Goal: Information Seeking & Learning: Understand process/instructions

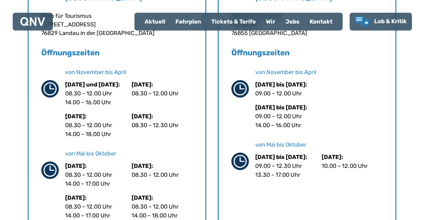
scroll to position [191, 0]
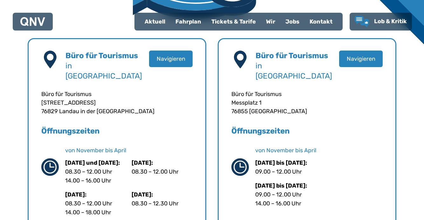
click at [192, 21] on div "Fahrplan" at bounding box center [188, 21] width 36 height 17
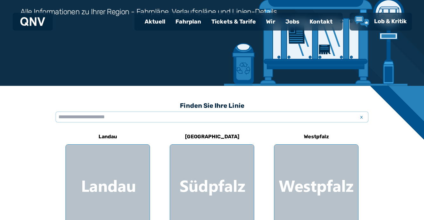
scroll to position [159, 0]
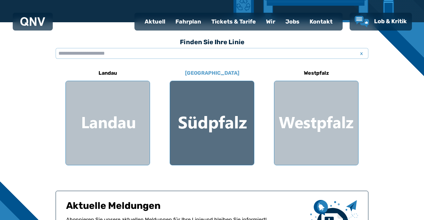
click at [211, 107] on div at bounding box center [212, 123] width 84 height 84
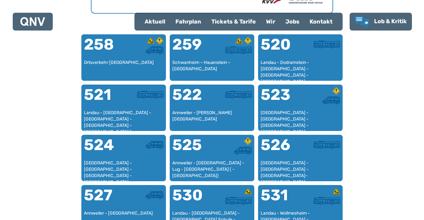
scroll to position [355, 0]
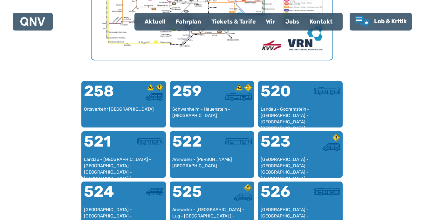
scroll to position [159, 0]
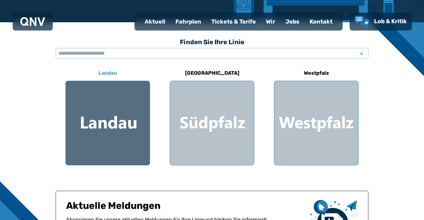
click at [119, 132] on div at bounding box center [108, 123] width 84 height 84
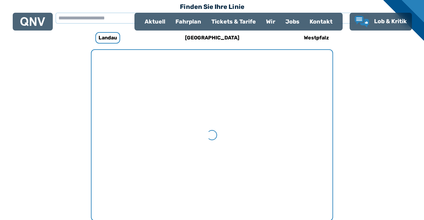
scroll to position [196, 0]
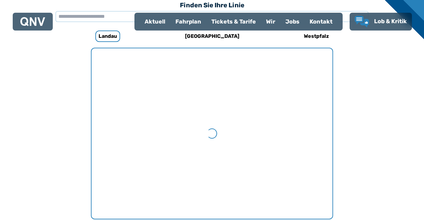
click at [192, 17] on div "Fahrplan" at bounding box center [188, 21] width 36 height 17
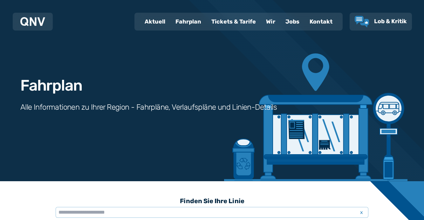
click at [190, 22] on div "Fahrplan" at bounding box center [188, 21] width 36 height 17
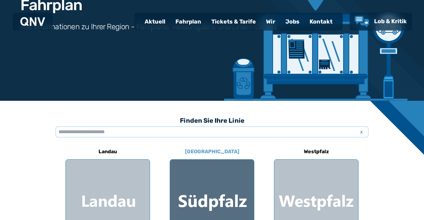
scroll to position [95, 0]
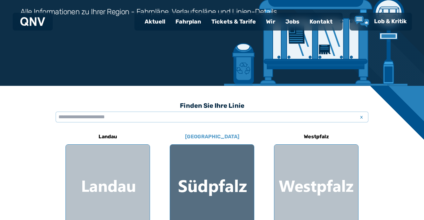
click at [207, 160] on div at bounding box center [212, 187] width 84 height 84
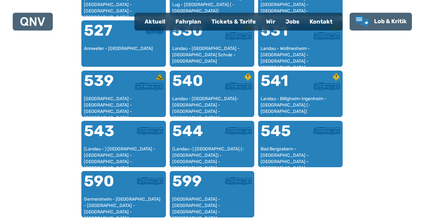
scroll to position [577, 0]
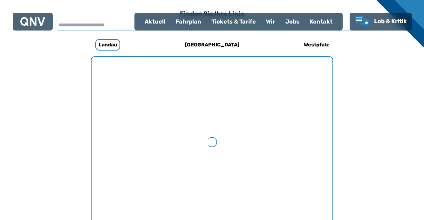
scroll to position [196, 0]
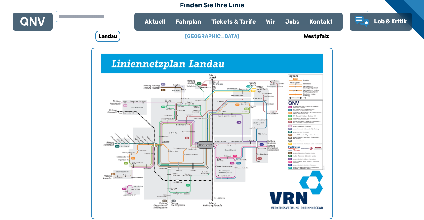
drag, startPoint x: 213, startPoint y: 37, endPoint x: 305, endPoint y: 90, distance: 106.0
click at [214, 37] on h6 "[GEOGRAPHIC_DATA]" at bounding box center [212, 36] width 59 height 10
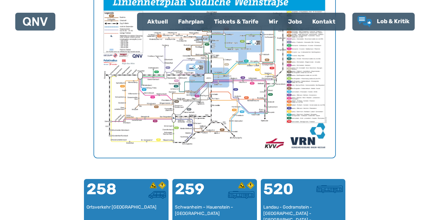
scroll to position [259, 0]
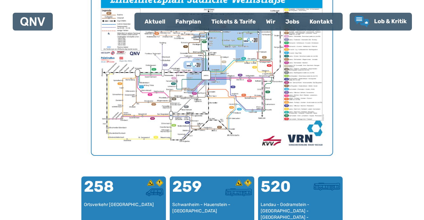
click at [181, 65] on img "1 von 1" at bounding box center [212, 70] width 241 height 170
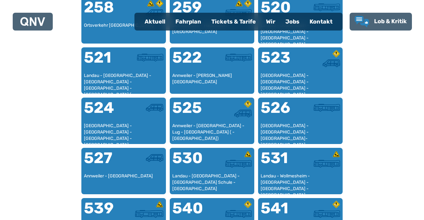
scroll to position [450, 0]
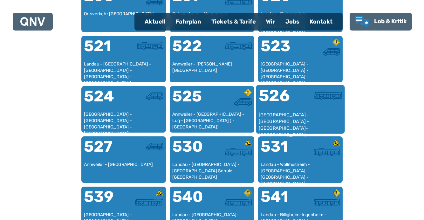
click at [302, 105] on div at bounding box center [321, 100] width 42 height 24
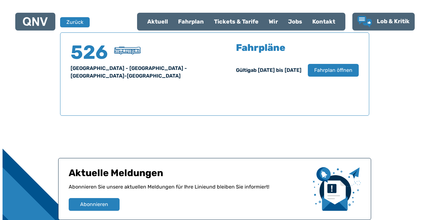
scroll to position [419, 0]
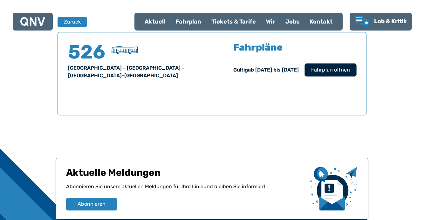
click at [335, 68] on span "Fahrplan öffnen" at bounding box center [330, 70] width 39 height 8
